Goal: Information Seeking & Learning: Check status

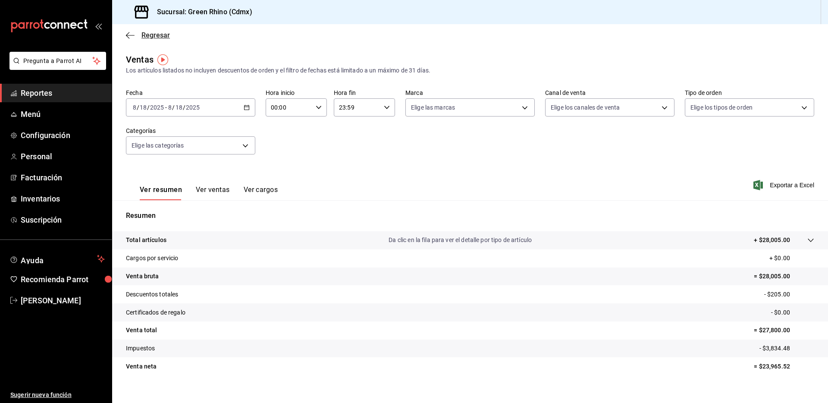
click at [154, 32] on span "Regresar" at bounding box center [156, 35] width 28 height 8
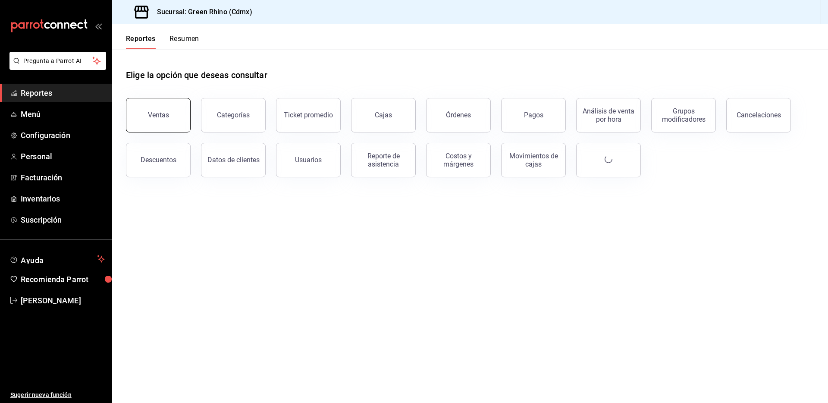
click at [161, 108] on button "Ventas" at bounding box center [158, 115] width 65 height 35
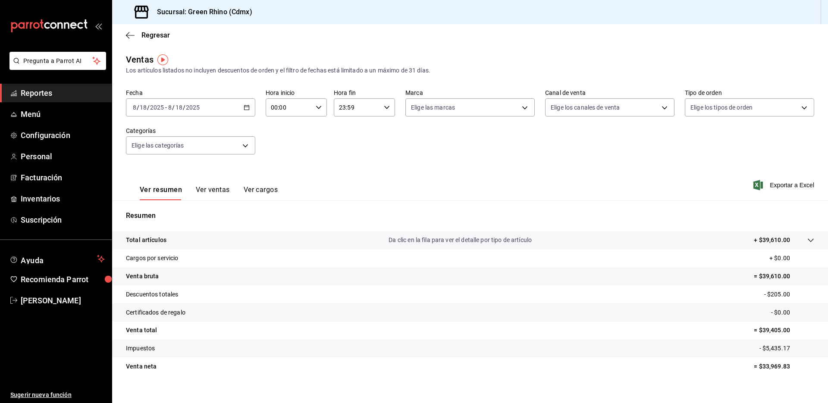
click at [810, 244] on tr "Total artículos Da clic en la fila para ver el detalle por tipo de artículo + $…" at bounding box center [470, 240] width 716 height 18
click at [810, 243] on icon at bounding box center [811, 240] width 7 height 7
click at [149, 31] on span "Regresar" at bounding box center [156, 35] width 28 height 8
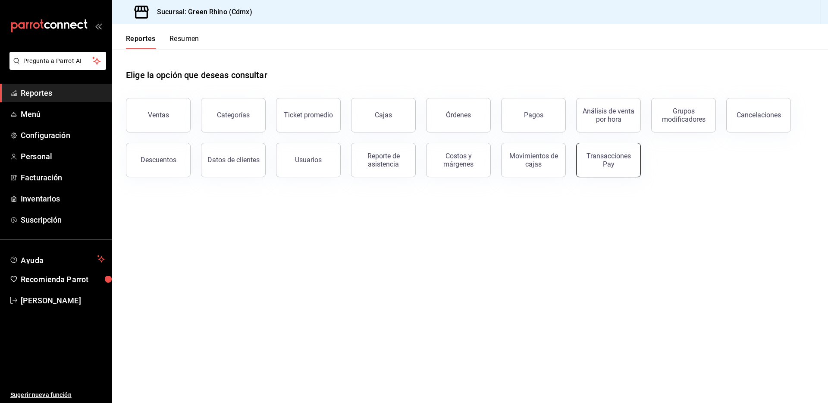
click at [595, 171] on button "Transacciones Pay" at bounding box center [608, 160] width 65 height 35
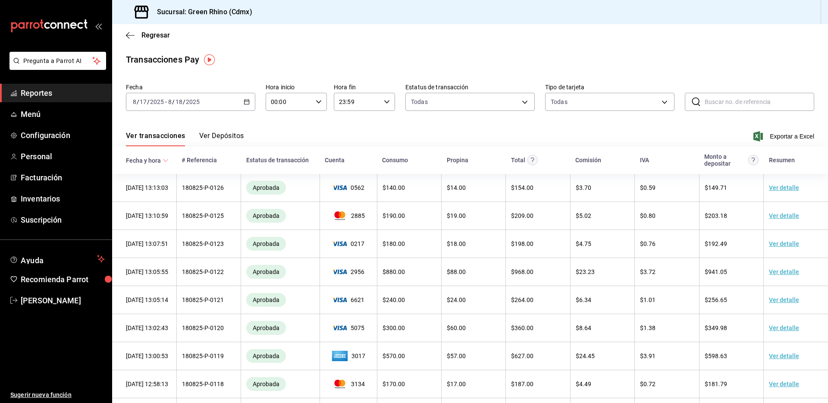
click at [215, 140] on button "Ver Depósitos" at bounding box center [221, 139] width 45 height 15
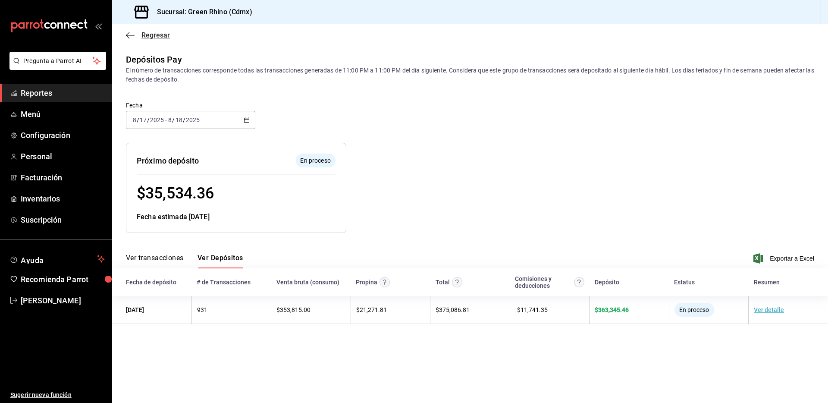
drag, startPoint x: 138, startPoint y: 49, endPoint x: 151, endPoint y: 33, distance: 20.2
click at [139, 47] on main "Regresar Depósitos Pay El número de transacciones corresponde todas las transac…" at bounding box center [470, 213] width 716 height 379
click at [151, 33] on span "Regresar" at bounding box center [156, 35] width 28 height 8
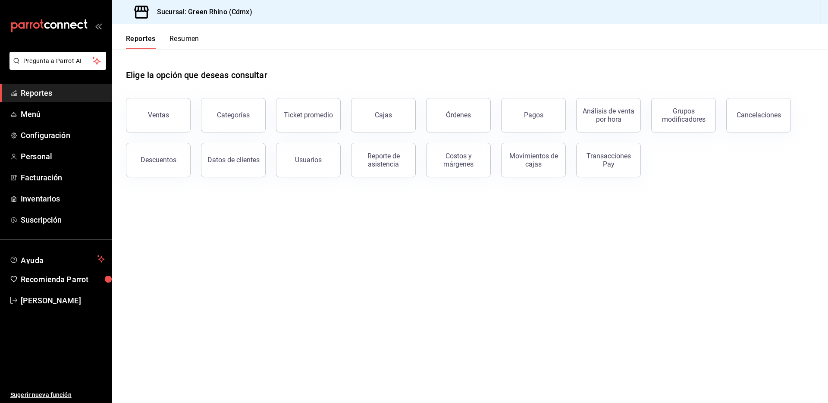
click at [159, 97] on div "Ventas" at bounding box center [153, 110] width 75 height 45
click at [162, 113] on div "Ventas" at bounding box center [158, 115] width 21 height 8
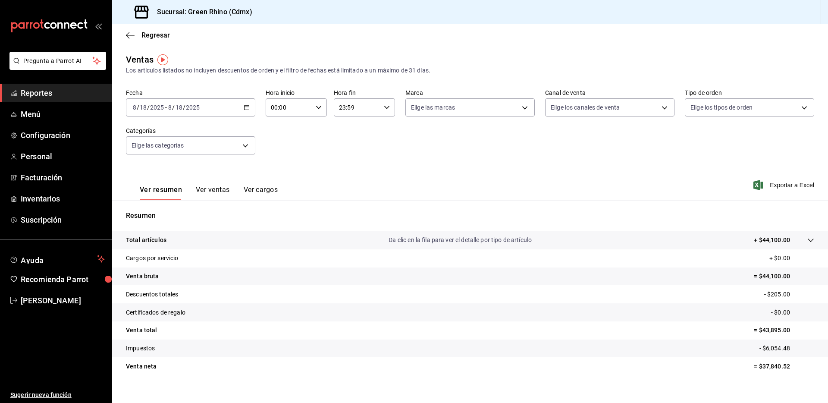
drag, startPoint x: 201, startPoint y: 186, endPoint x: 211, endPoint y: 187, distance: 9.9
click at [201, 186] on button "Ver ventas" at bounding box center [213, 193] width 34 height 15
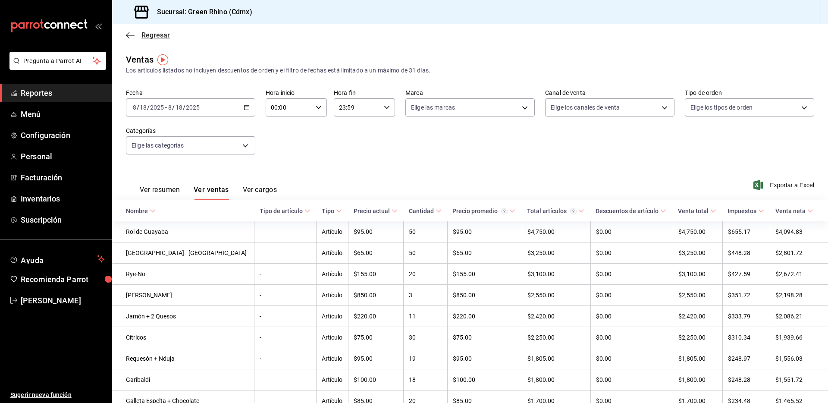
click at [161, 36] on span "Regresar" at bounding box center [156, 35] width 28 height 8
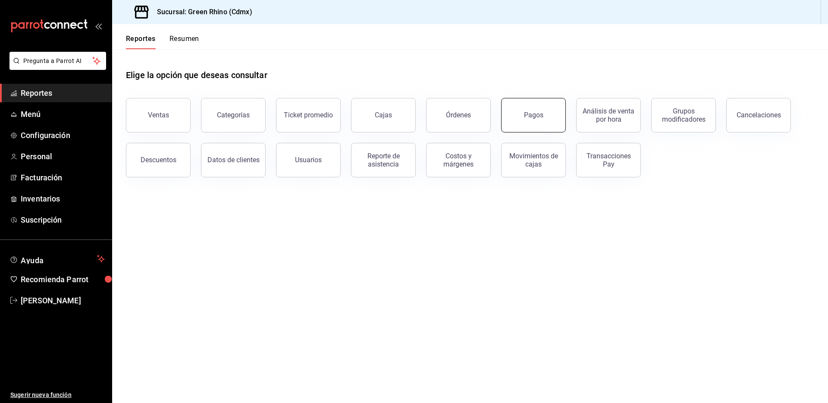
click at [543, 110] on button "Pagos" at bounding box center [533, 115] width 65 height 35
